Goal: Information Seeking & Learning: Learn about a topic

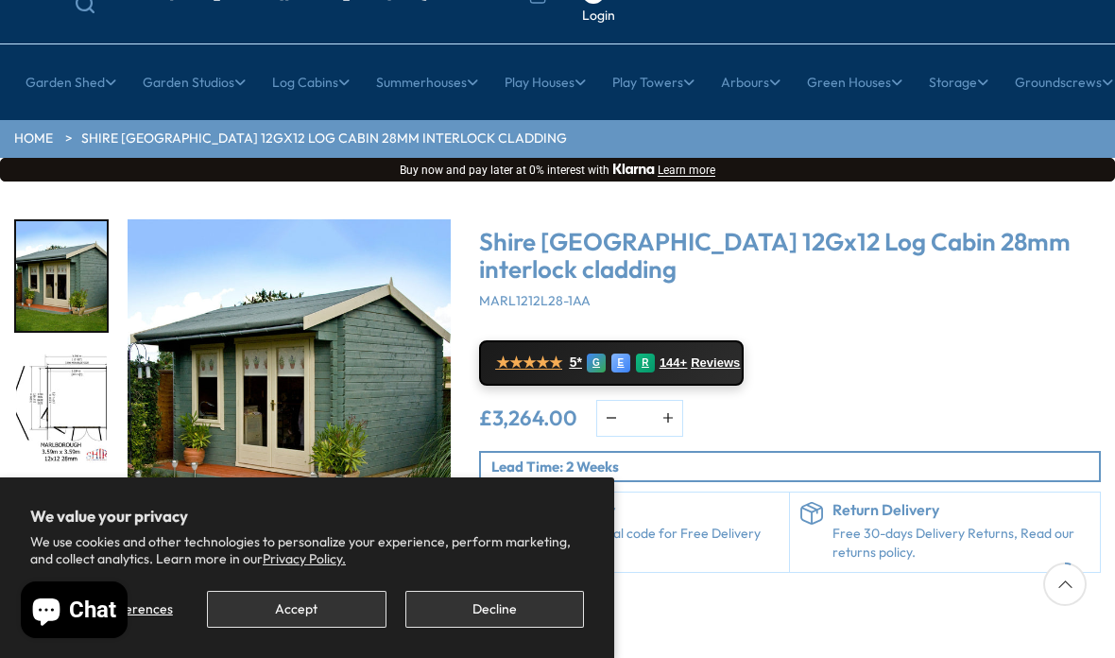
scroll to position [161, 0]
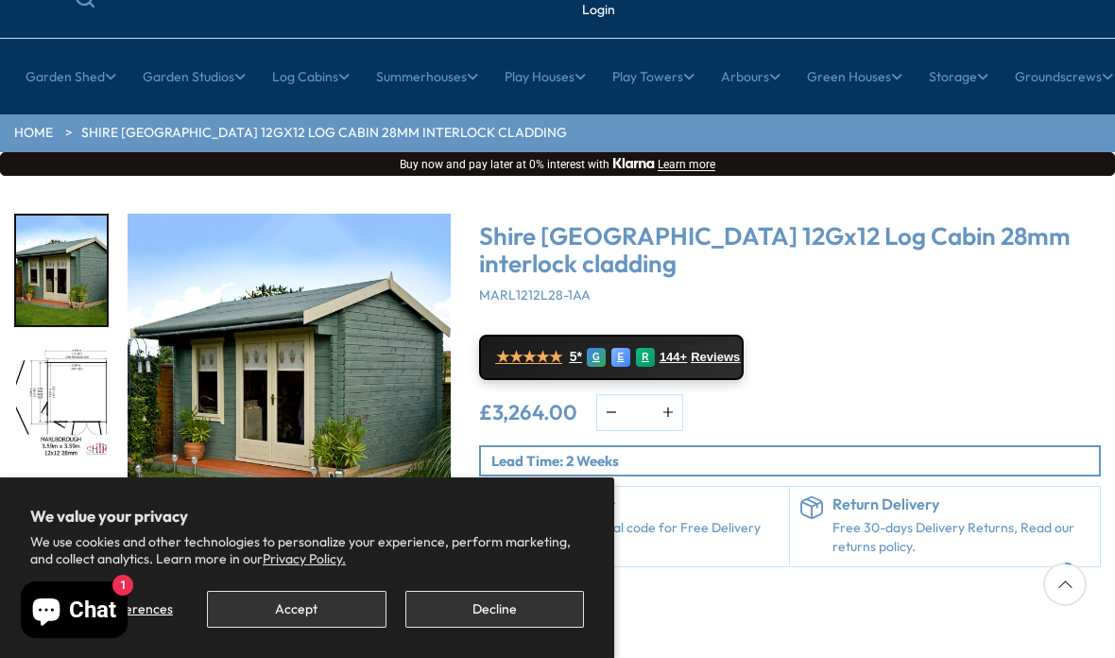
click at [408, 456] on img "1 / 18" at bounding box center [289, 375] width 323 height 323
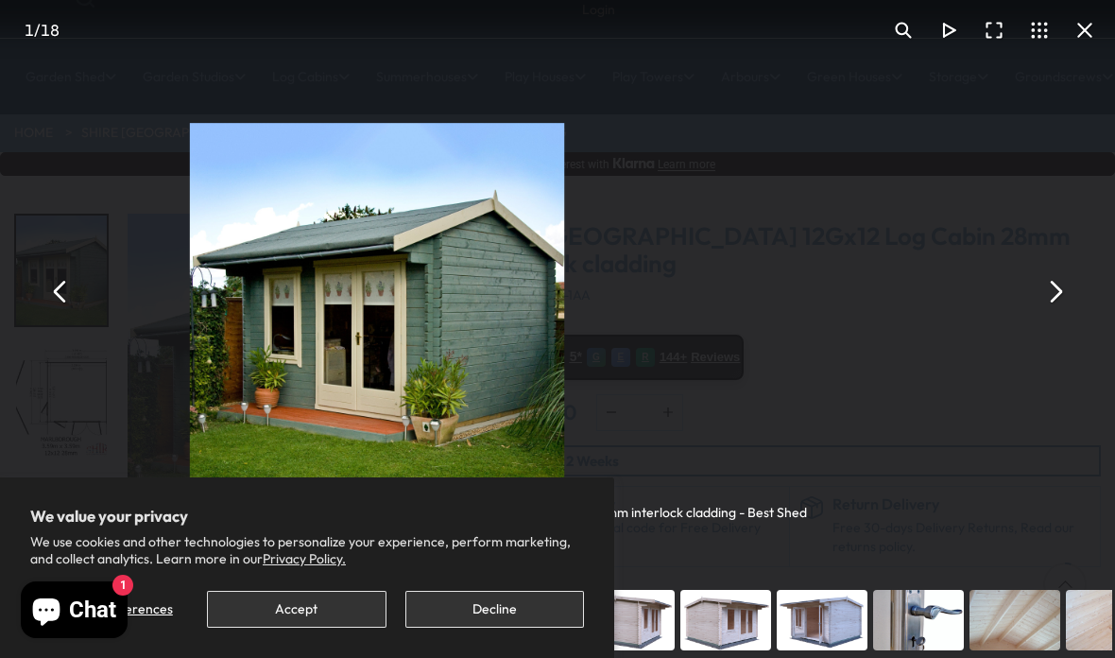
click at [62, 314] on button "You can close this modal content with the ESC key" at bounding box center [60, 290] width 45 height 45
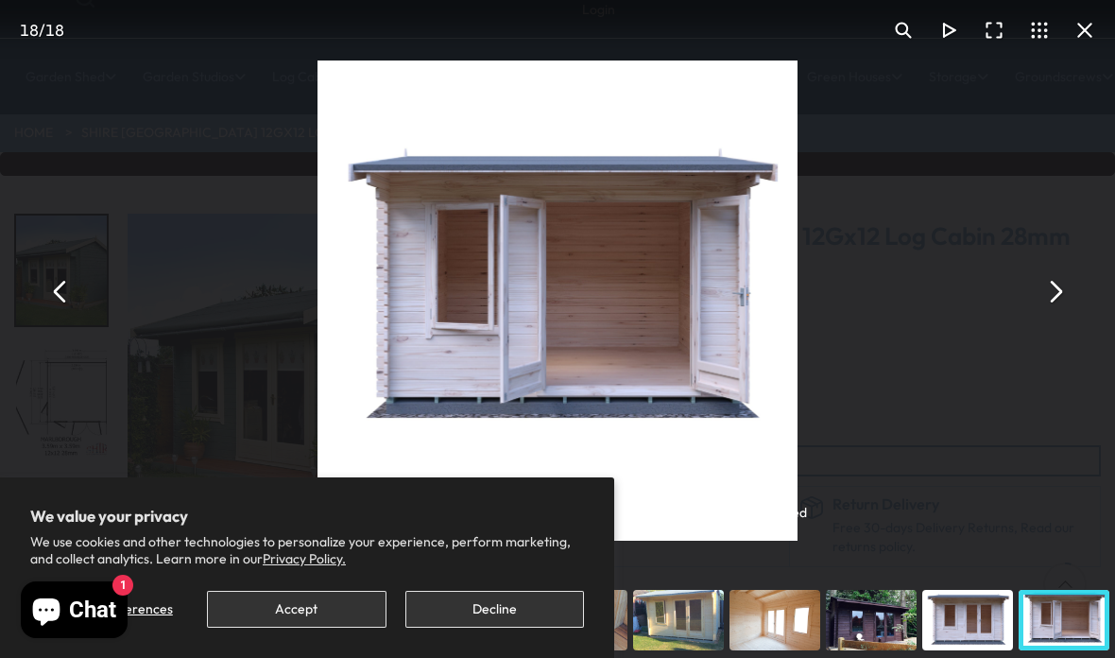
click at [67, 314] on button "You can close this modal content with the ESC key" at bounding box center [60, 290] width 45 height 45
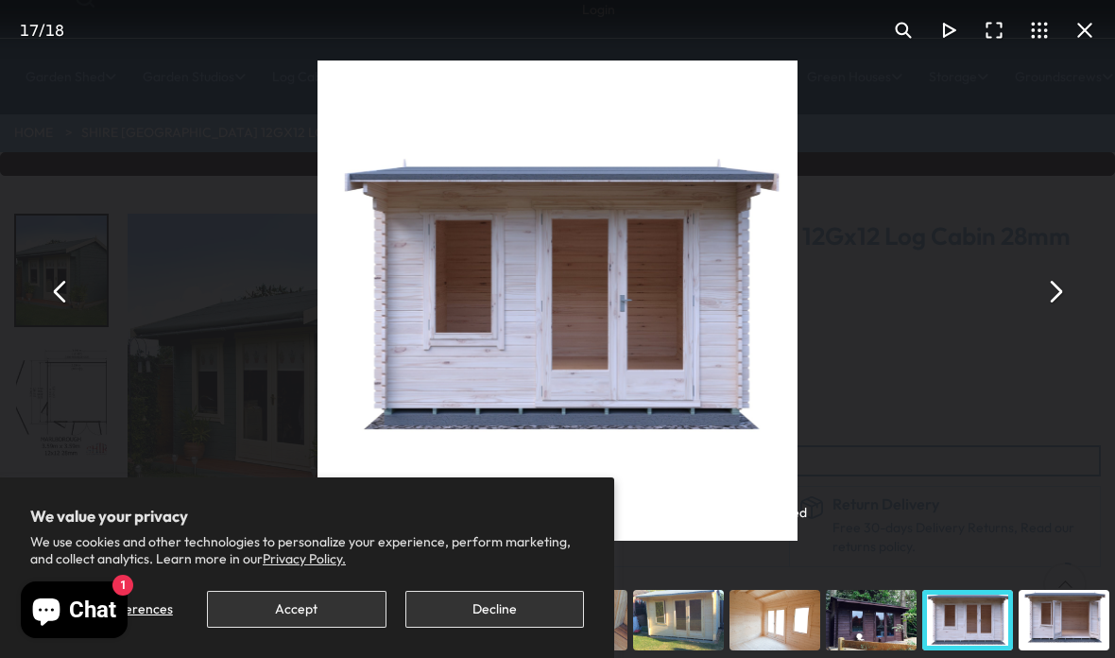
click at [57, 314] on button "You can close this modal content with the ESC key" at bounding box center [60, 290] width 45 height 45
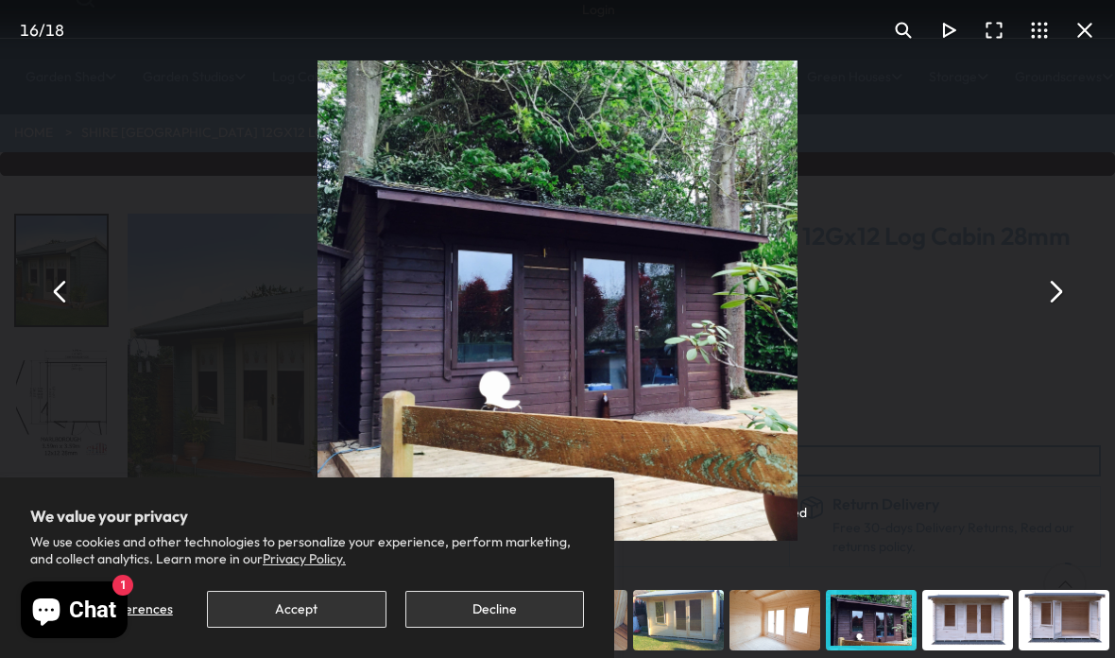
click at [75, 314] on button "You can close this modal content with the ESC key" at bounding box center [60, 290] width 45 height 45
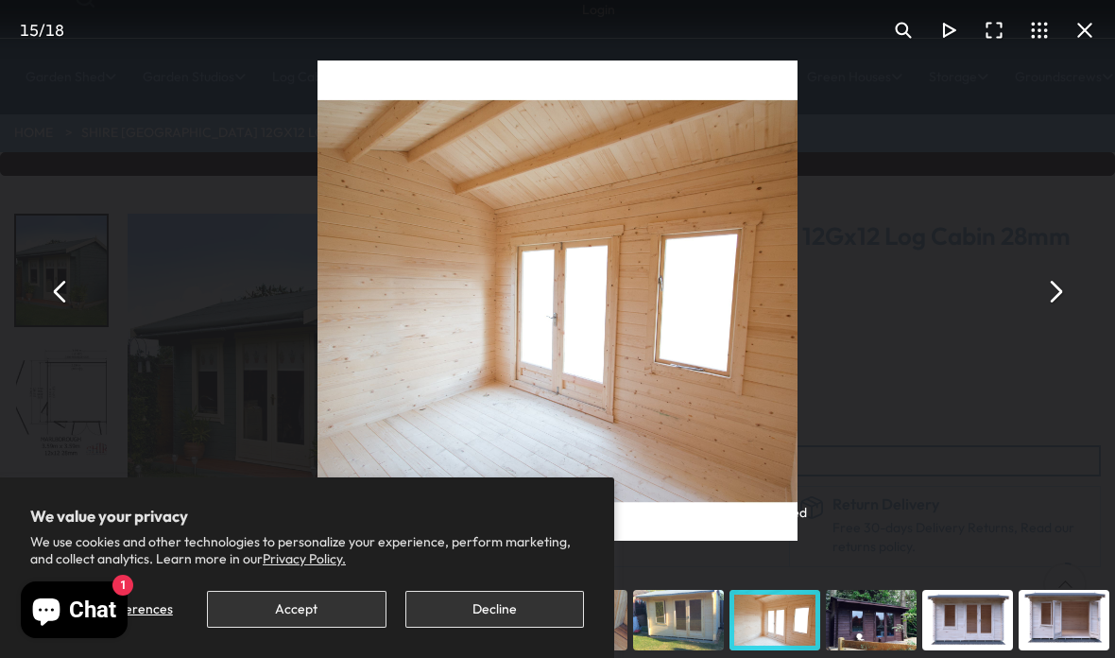
click at [73, 314] on button "You can close this modal content with the ESC key" at bounding box center [60, 290] width 45 height 45
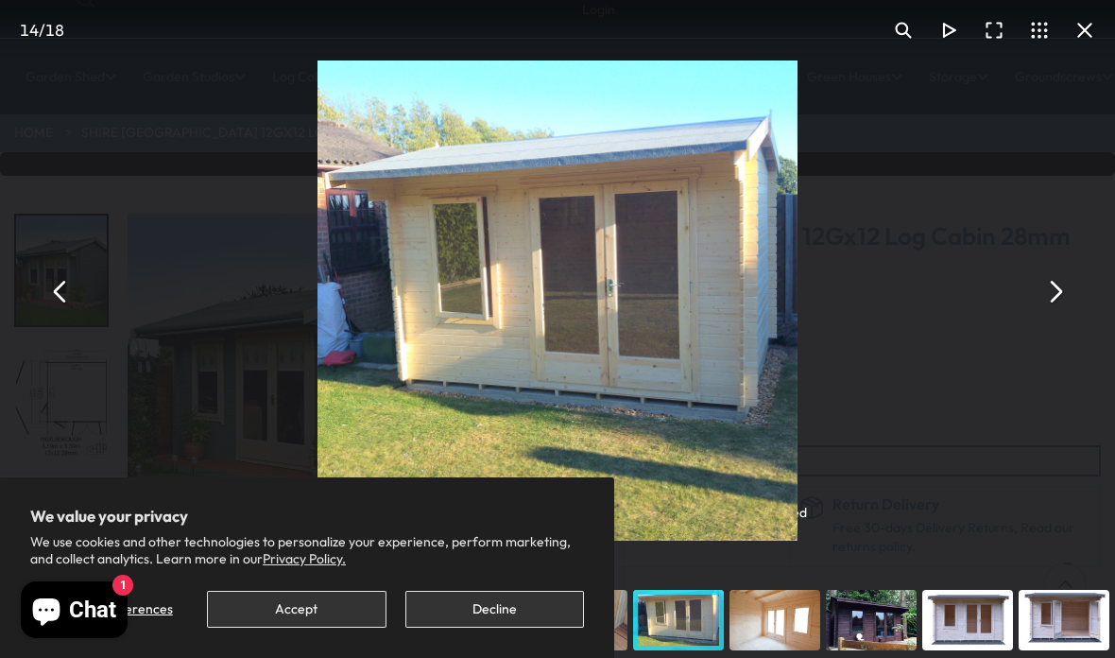
click at [1051, 314] on button "You can close this modal content with the ESC key" at bounding box center [1054, 290] width 45 height 45
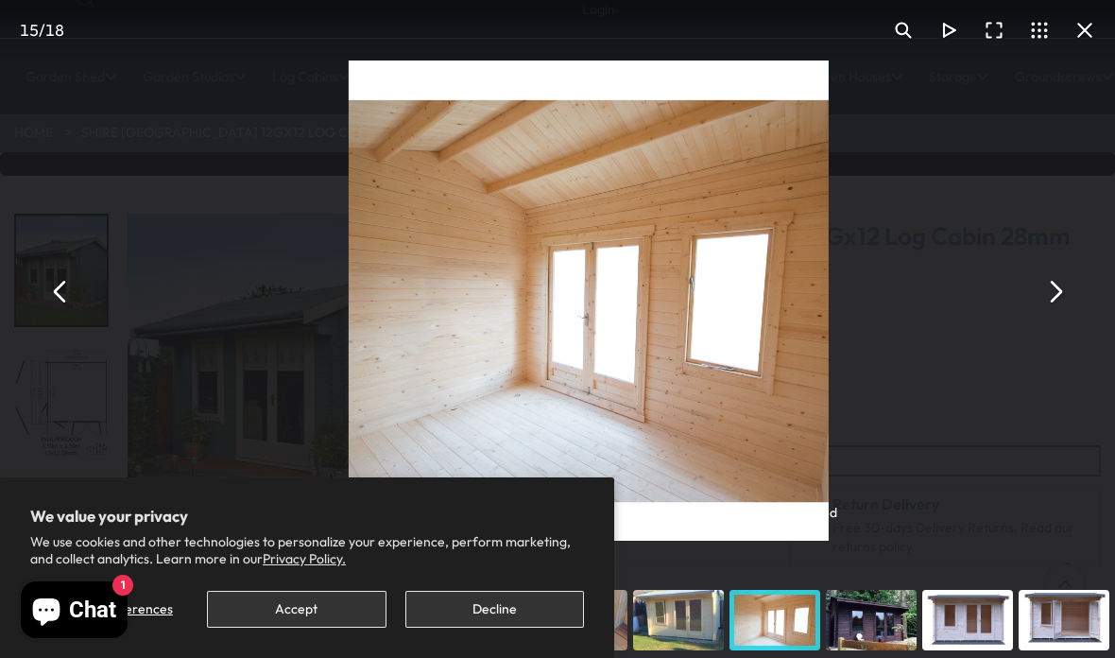
click at [1038, 314] on button "You can close this modal content with the ESC key" at bounding box center [1054, 290] width 45 height 45
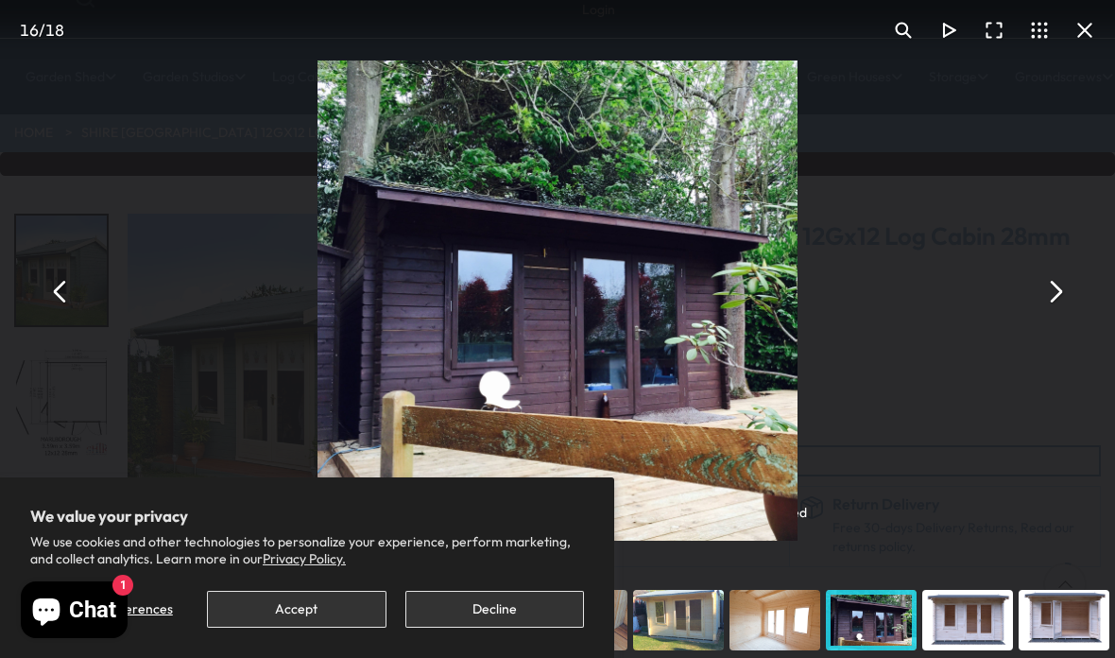
click at [1053, 314] on button "You can close this modal content with the ESC key" at bounding box center [1054, 290] width 45 height 45
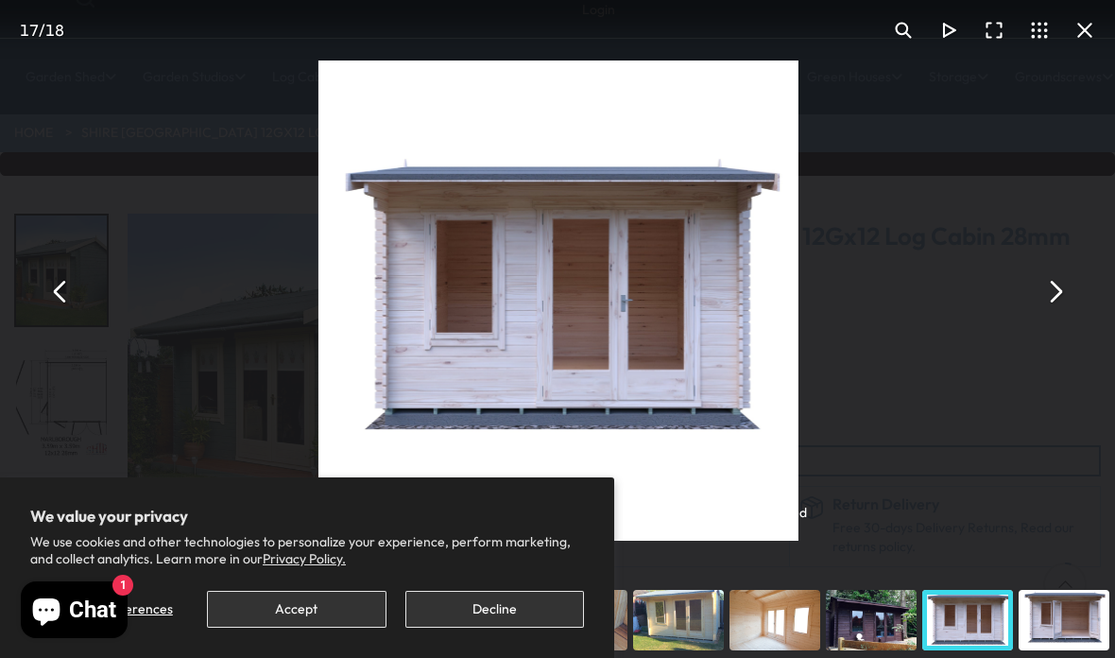
click at [1039, 314] on button "You can close this modal content with the ESC key" at bounding box center [1054, 290] width 45 height 45
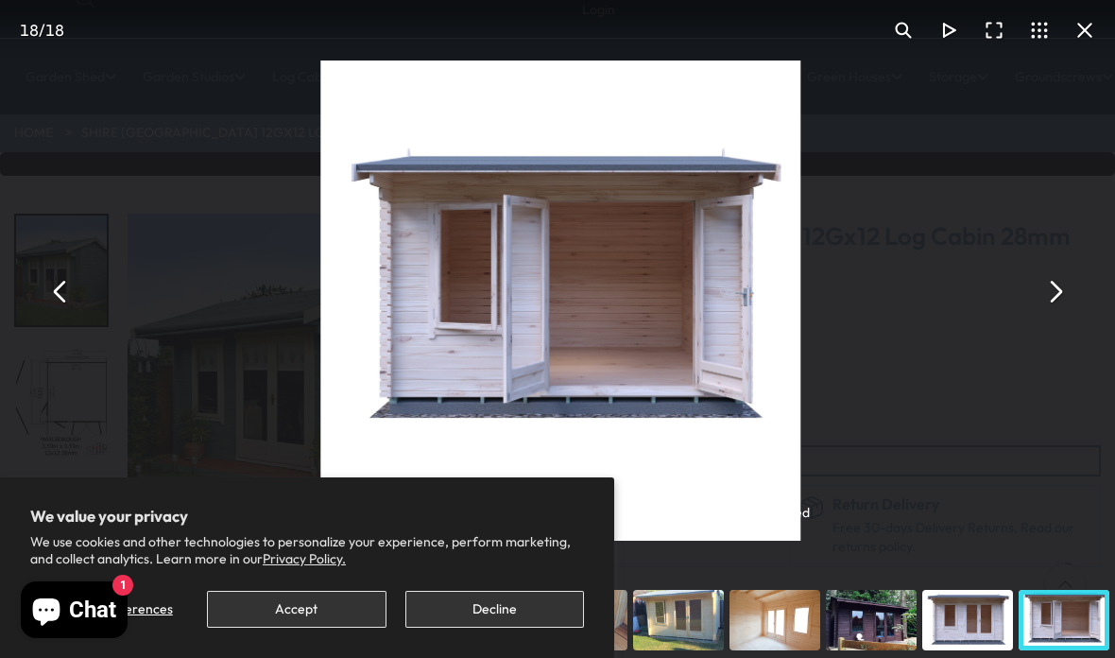
click at [1031, 319] on div "Shire [GEOGRAPHIC_DATA] 12Gx12 Log Cabin 28mm interlock cladding - Best Shed" at bounding box center [560, 291] width 1115 height 582
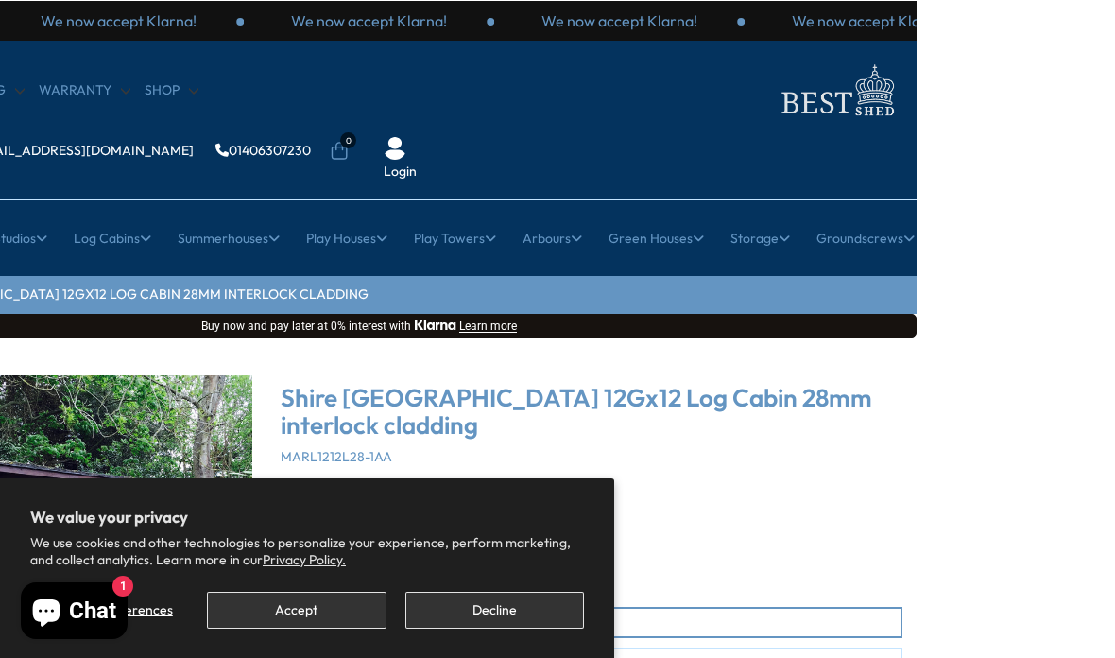
scroll to position [236, 0]
